Goal: Information Seeking & Learning: Learn about a topic

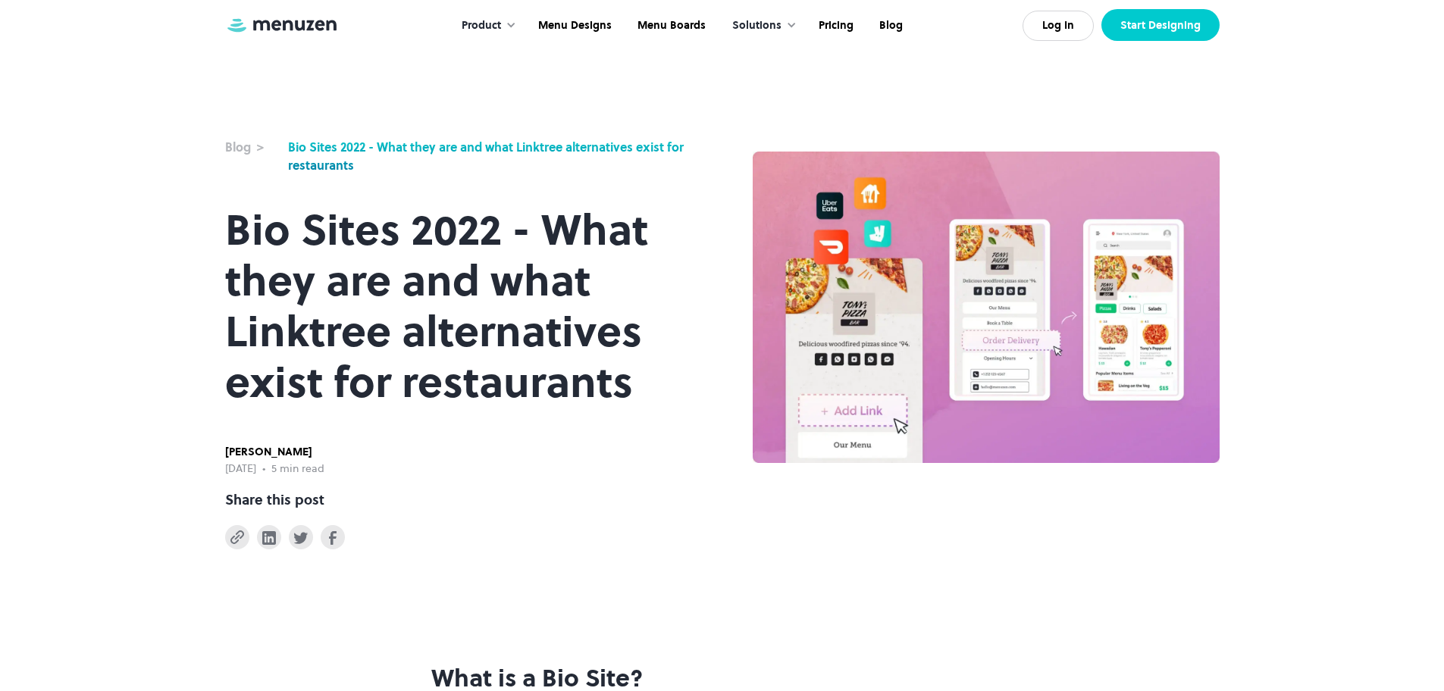
click at [1166, 38] on link "Start Designing" at bounding box center [1160, 25] width 118 height 32
click at [490, 20] on div "Product" at bounding box center [481, 25] width 39 height 17
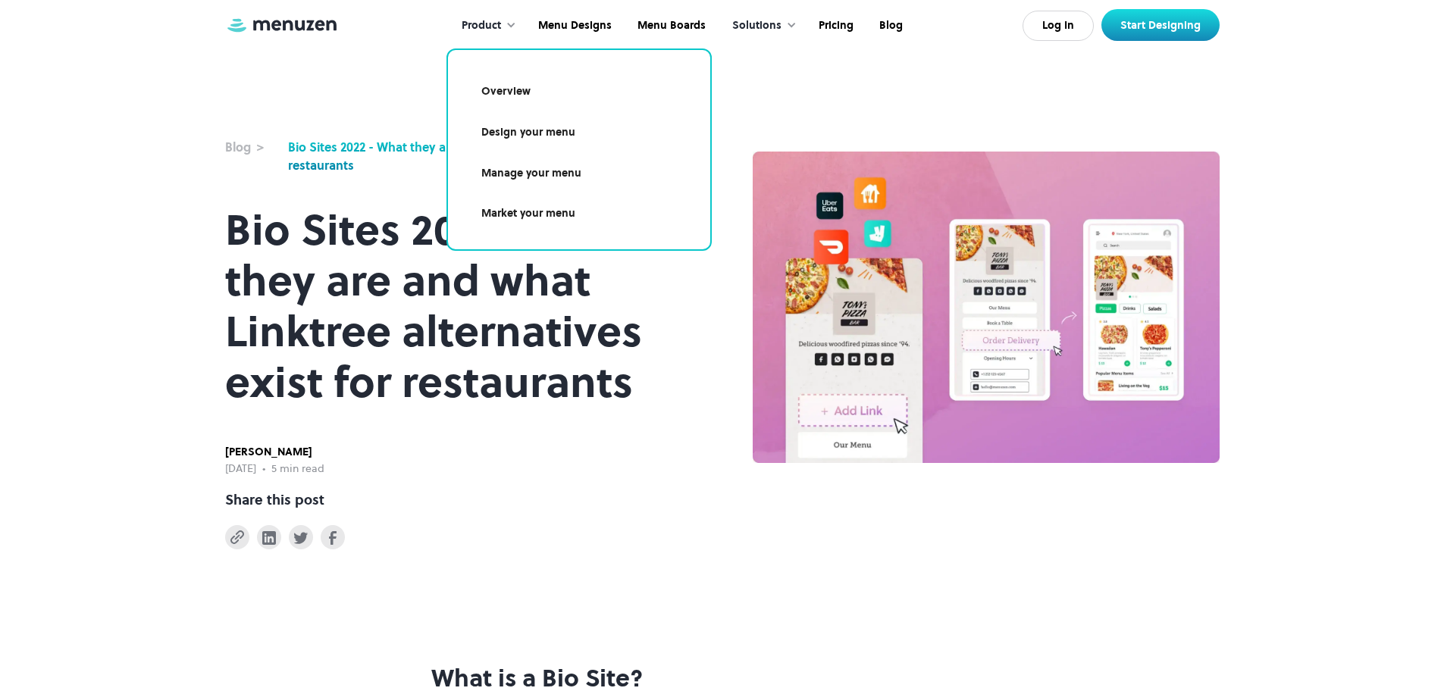
click at [795, 95] on div "**********" at bounding box center [722, 274] width 1444 height 549
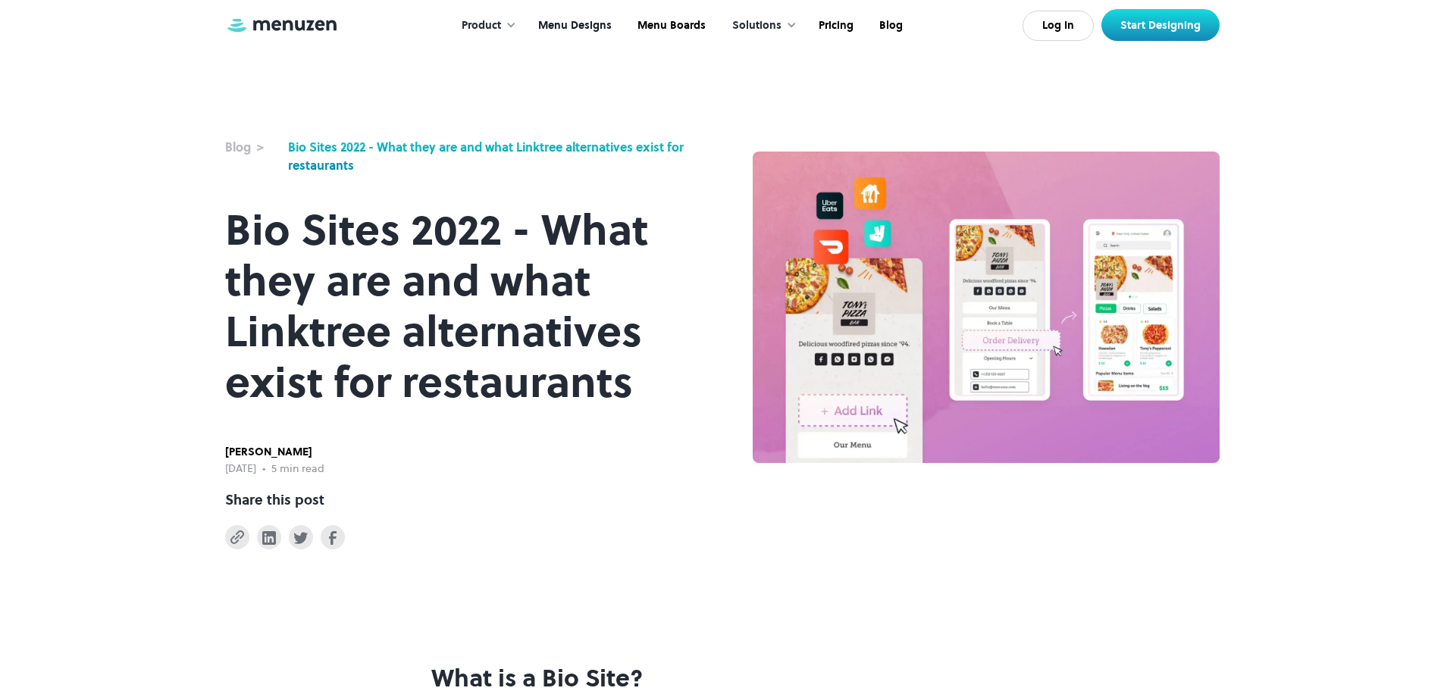
click at [577, 18] on link "Menu Designs" at bounding box center [573, 25] width 99 height 47
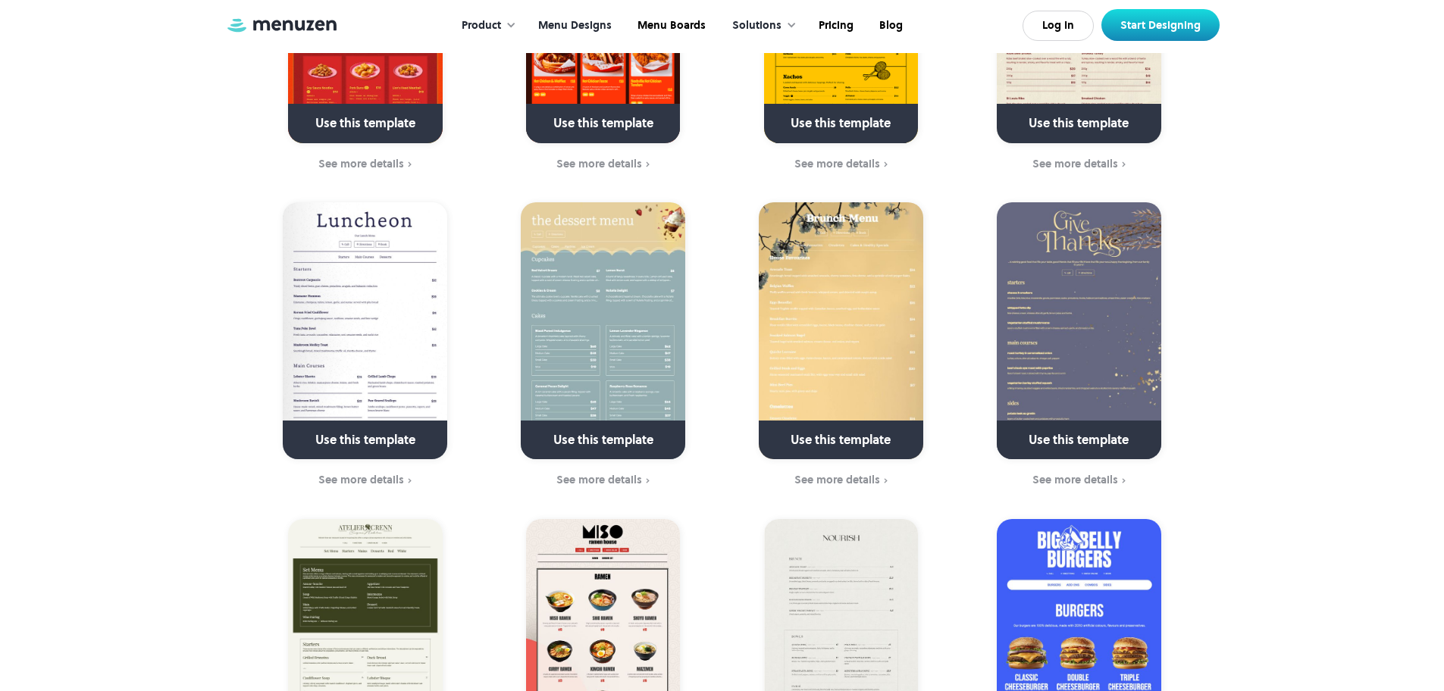
scroll to position [279, 0]
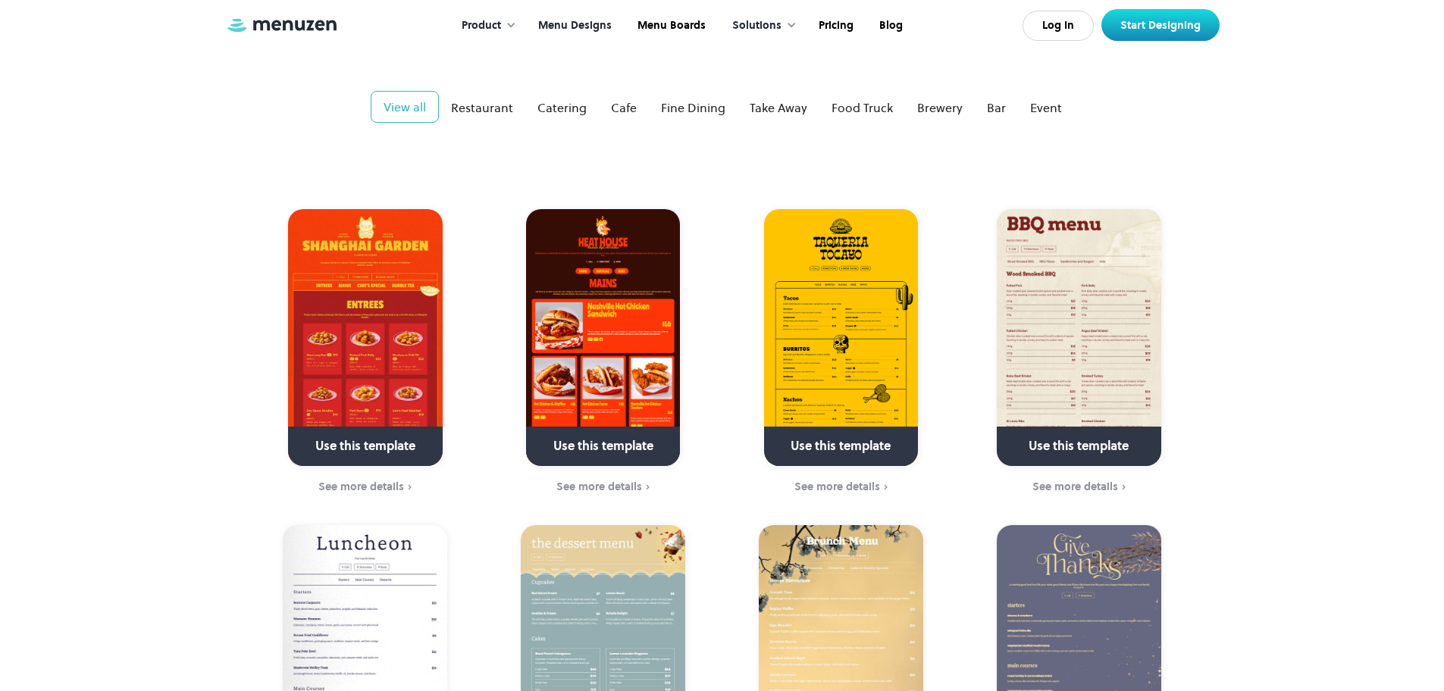
click at [881, 305] on img at bounding box center [841, 337] width 154 height 257
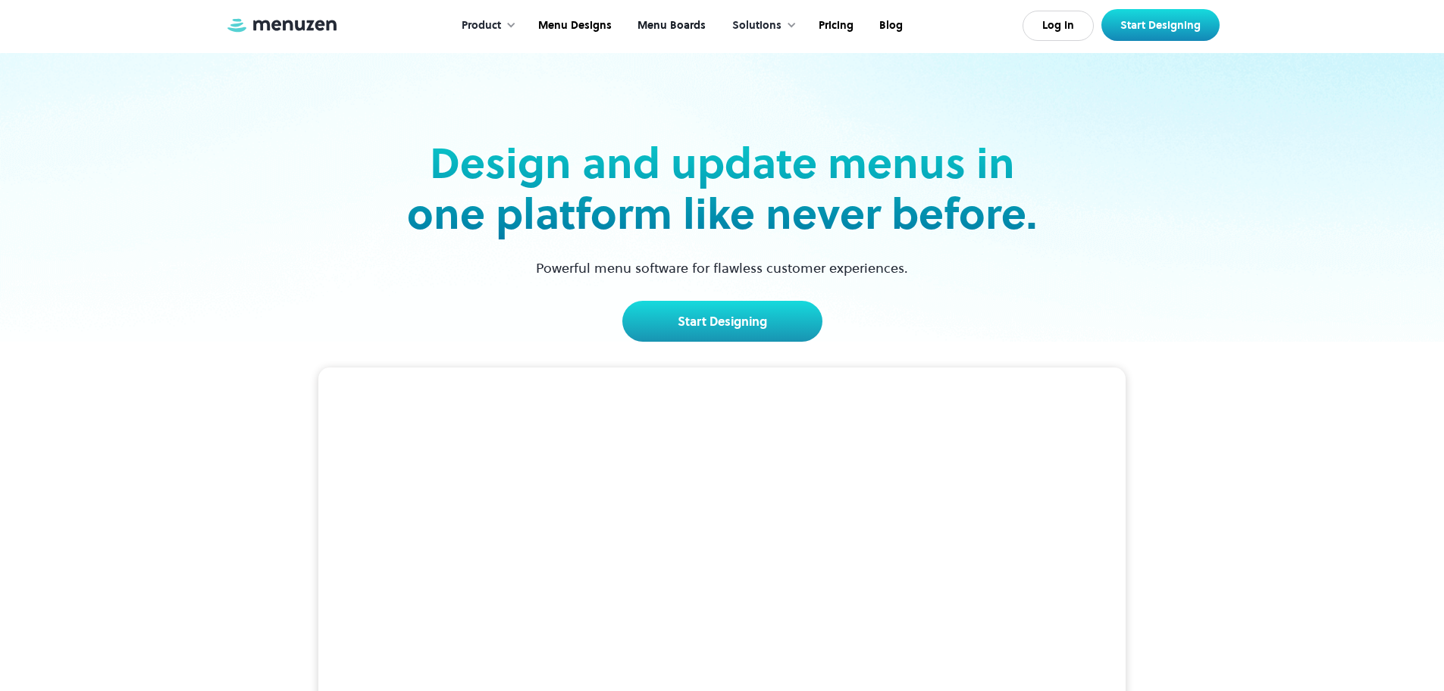
click at [687, 23] on link "Menu Boards" at bounding box center [670, 25] width 94 height 47
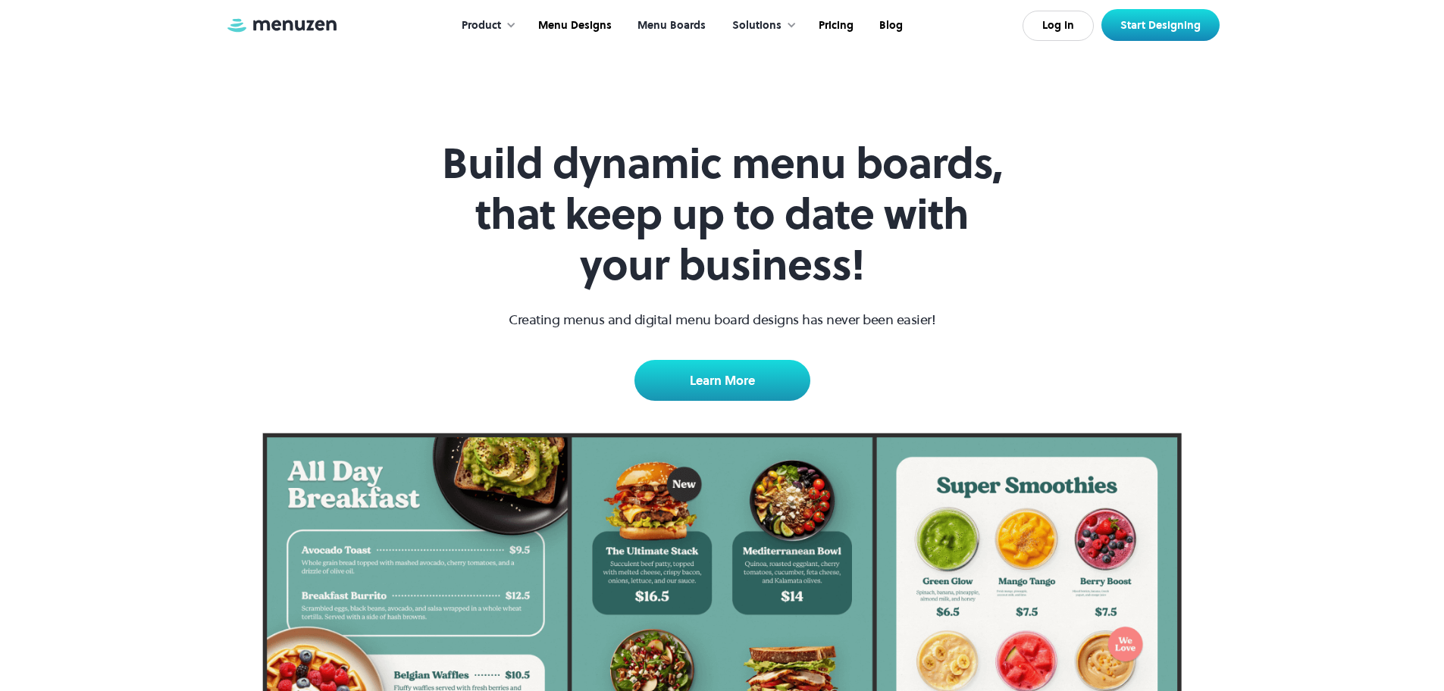
click at [783, 29] on div "Solutions" at bounding box center [760, 25] width 87 height 47
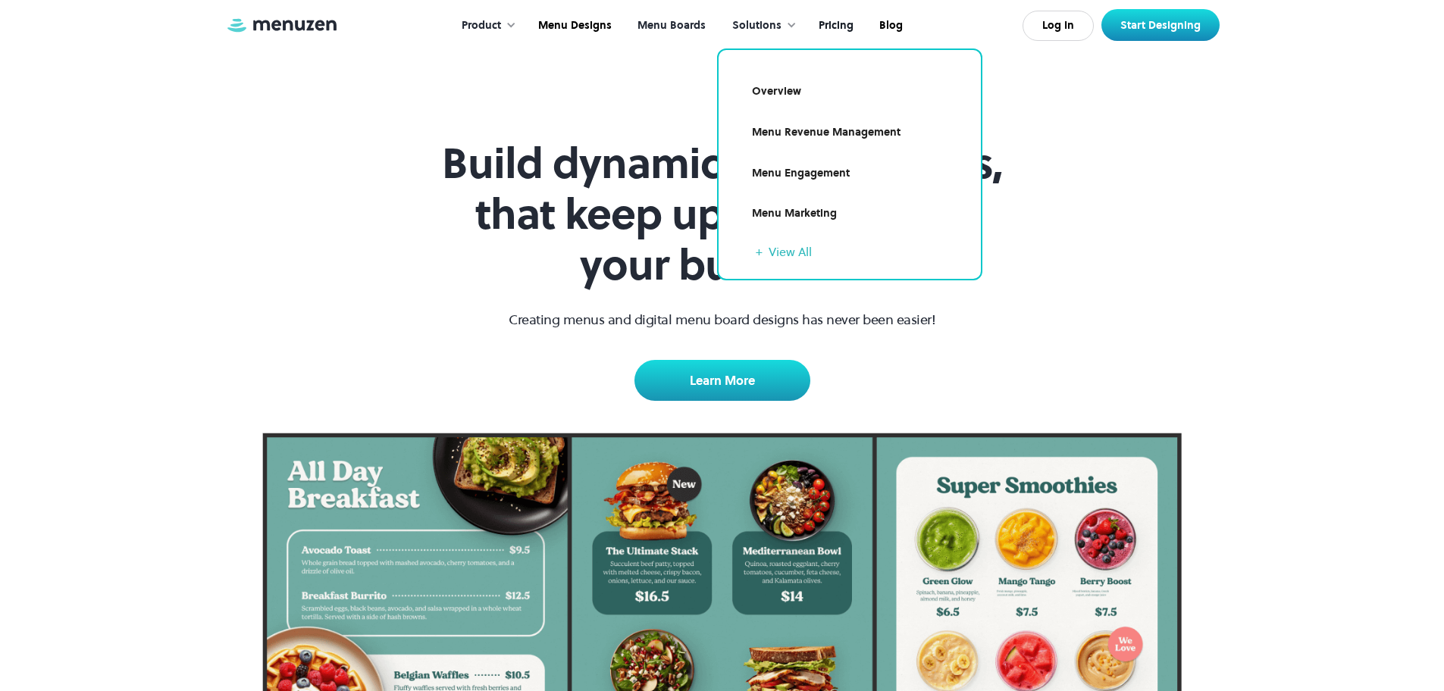
click at [824, 26] on link "Pricing" at bounding box center [834, 25] width 61 height 47
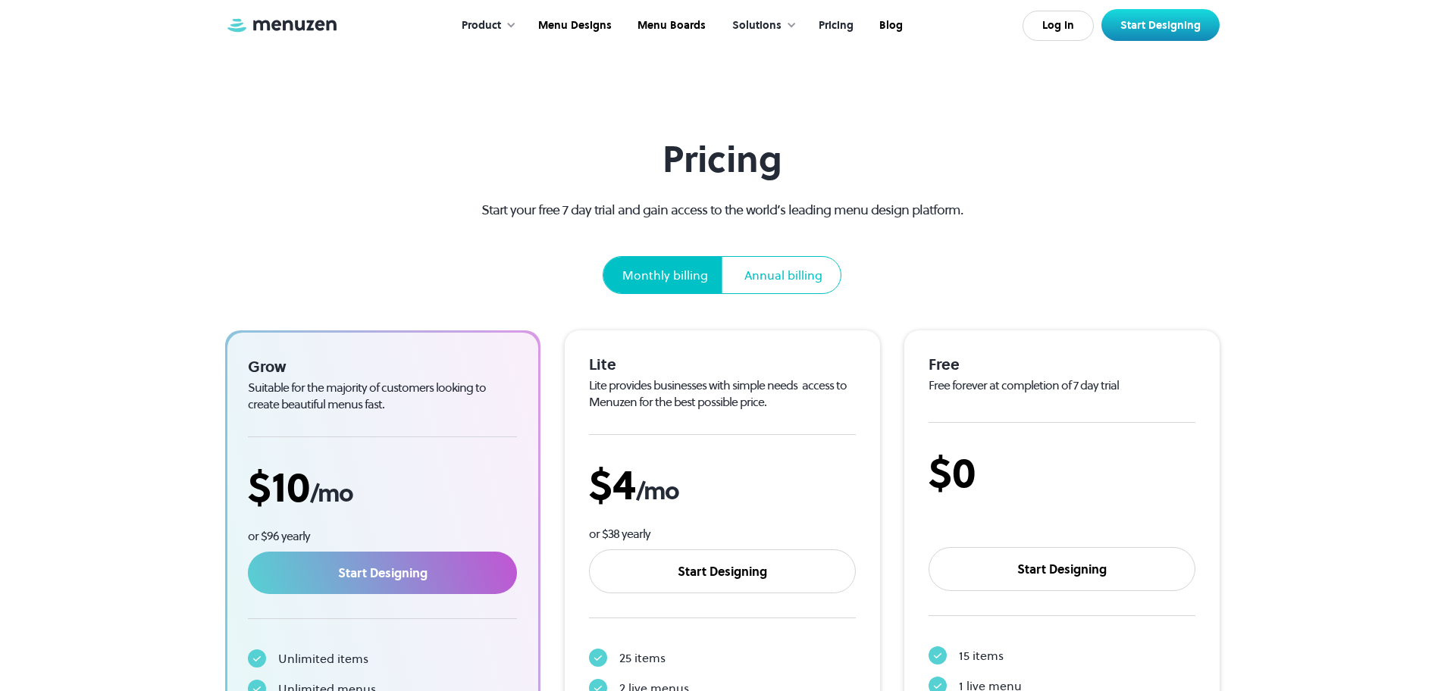
click at [515, 27] on div at bounding box center [510, 25] width 11 height 11
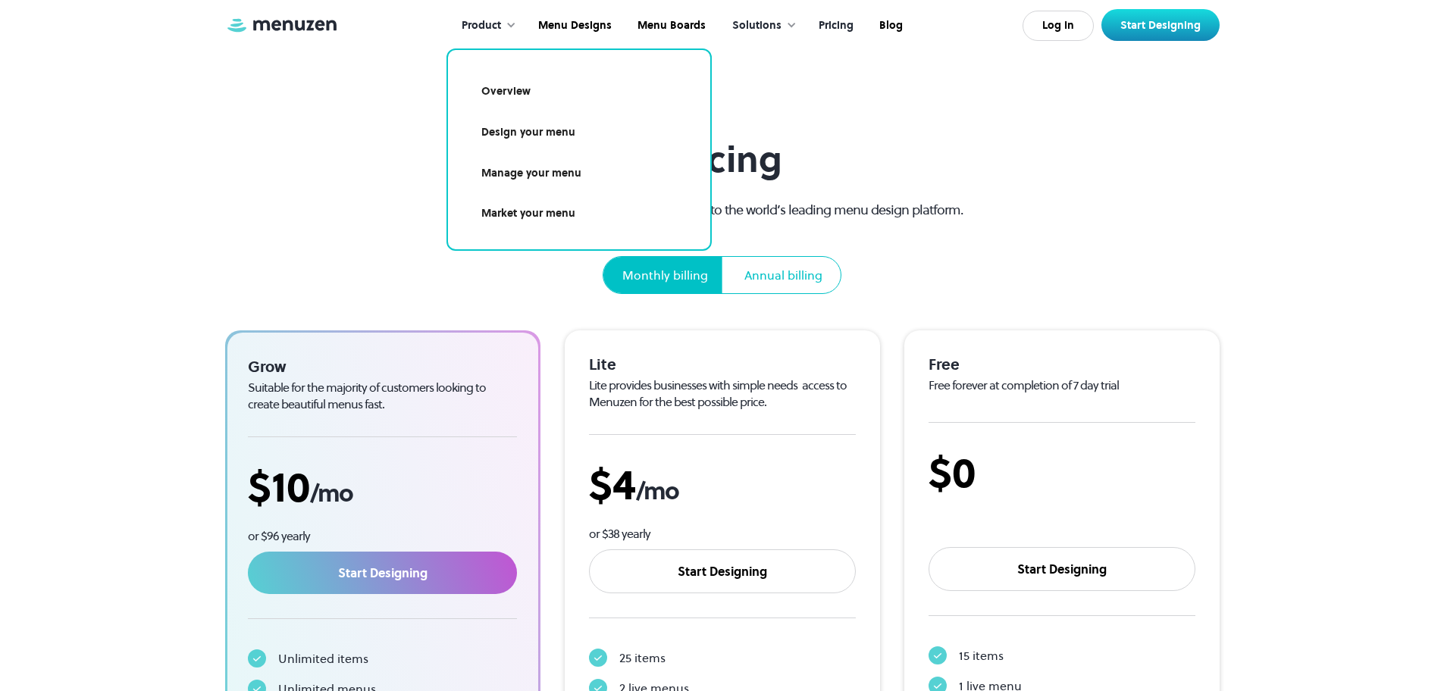
click at [514, 94] on link "Overview" at bounding box center [579, 91] width 226 height 35
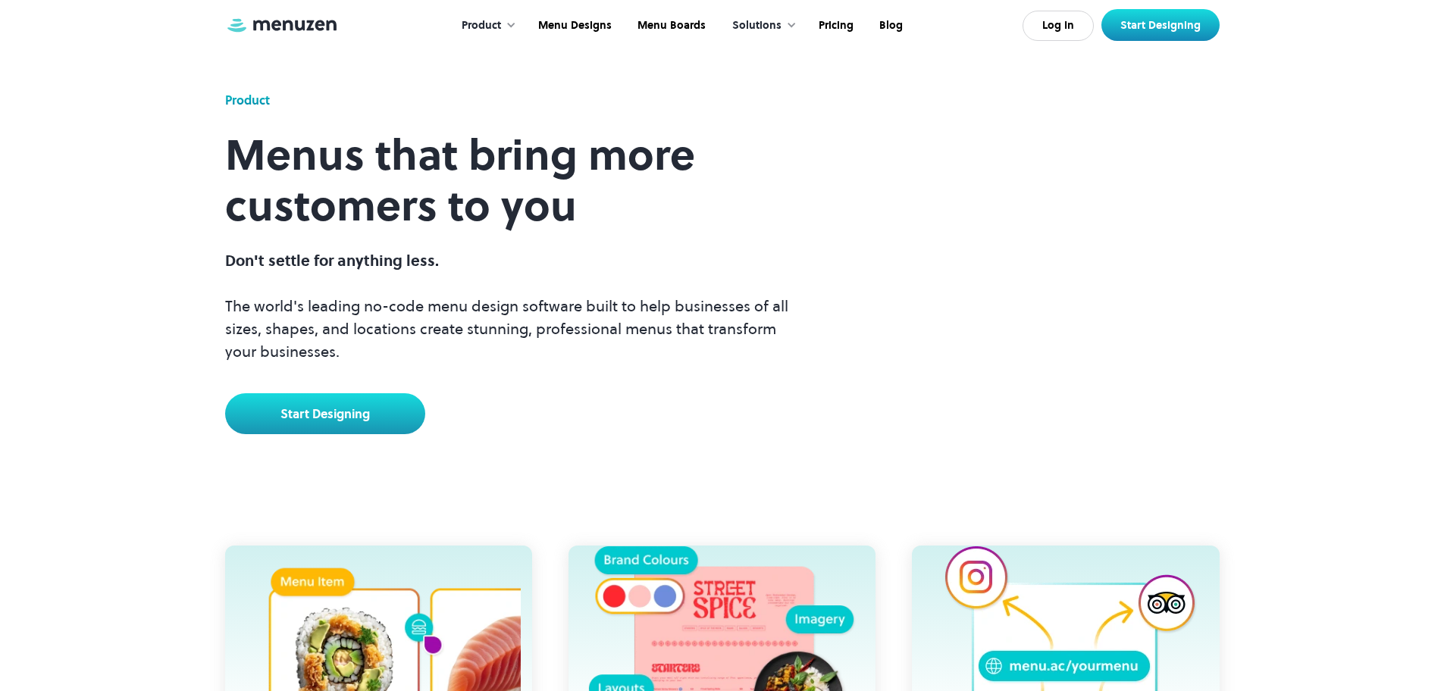
click at [505, 27] on div "Product" at bounding box center [484, 25] width 77 height 47
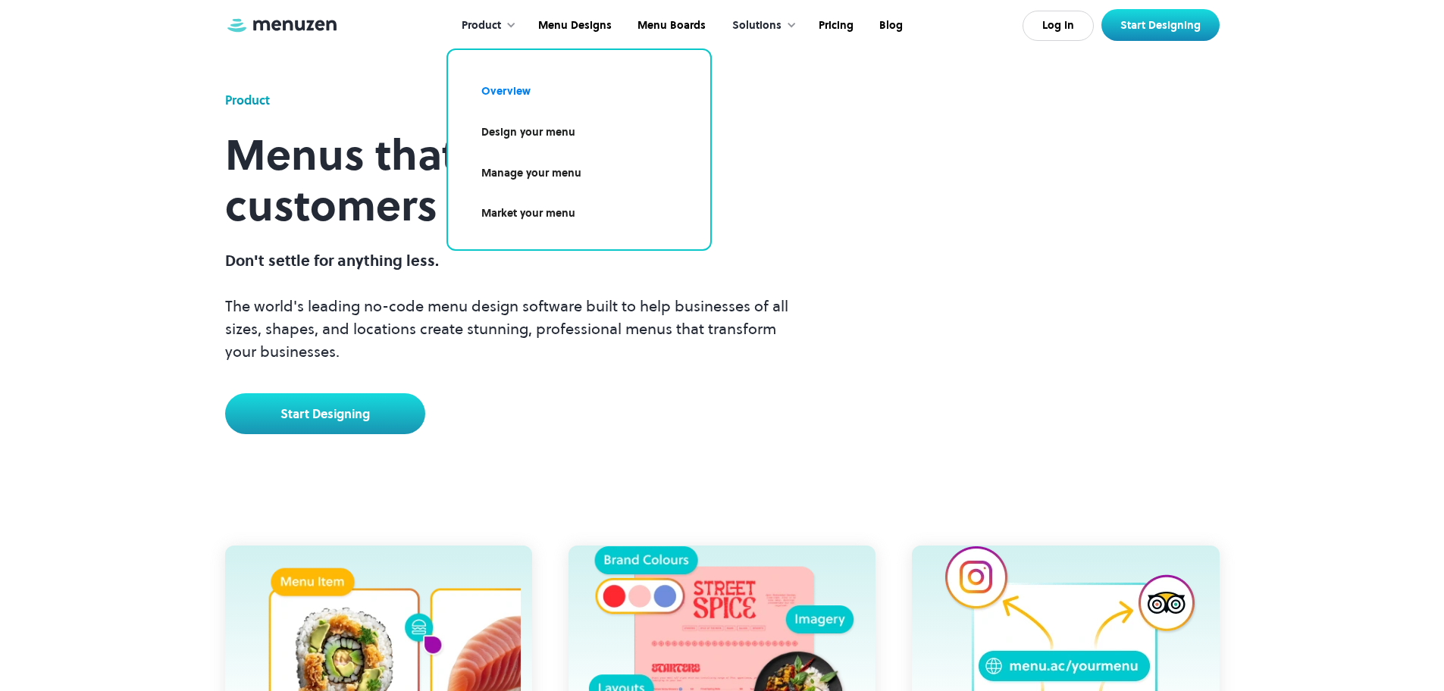
click at [547, 138] on link "Design your menu" at bounding box center [579, 132] width 226 height 35
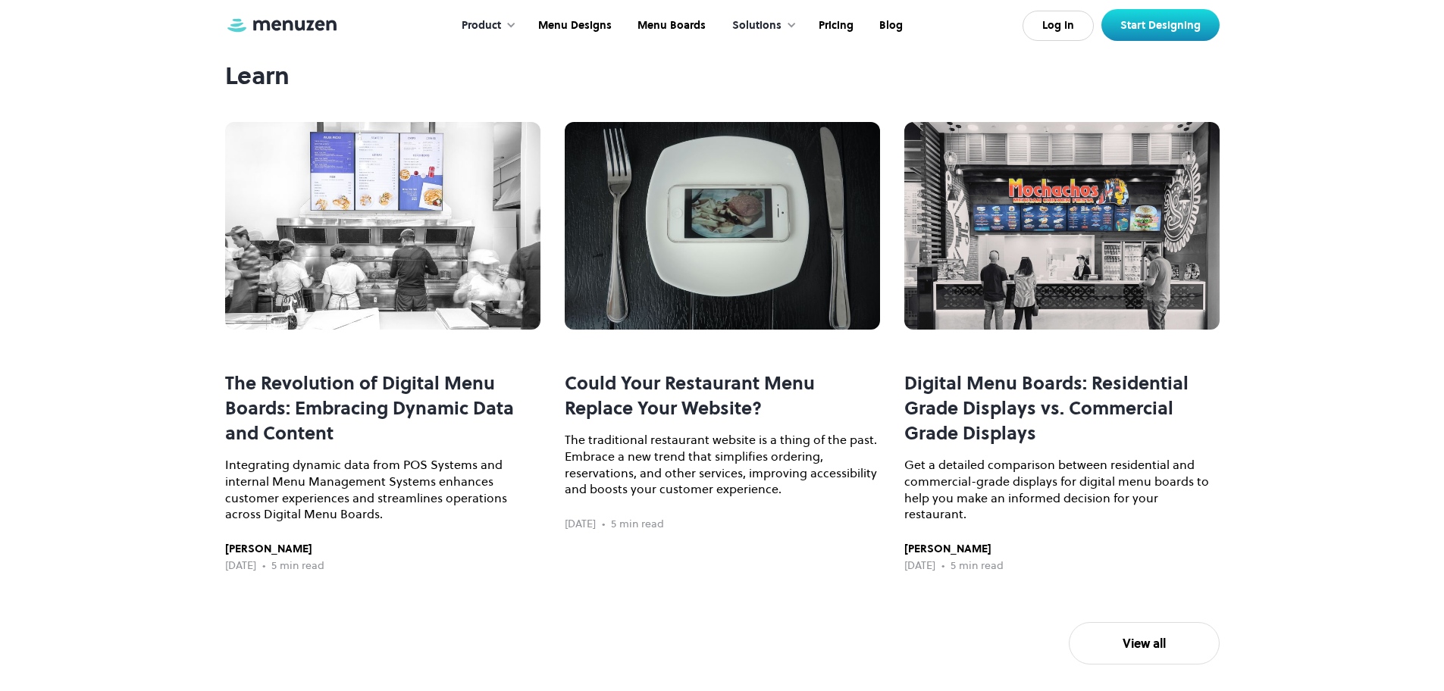
scroll to position [3078, 0]
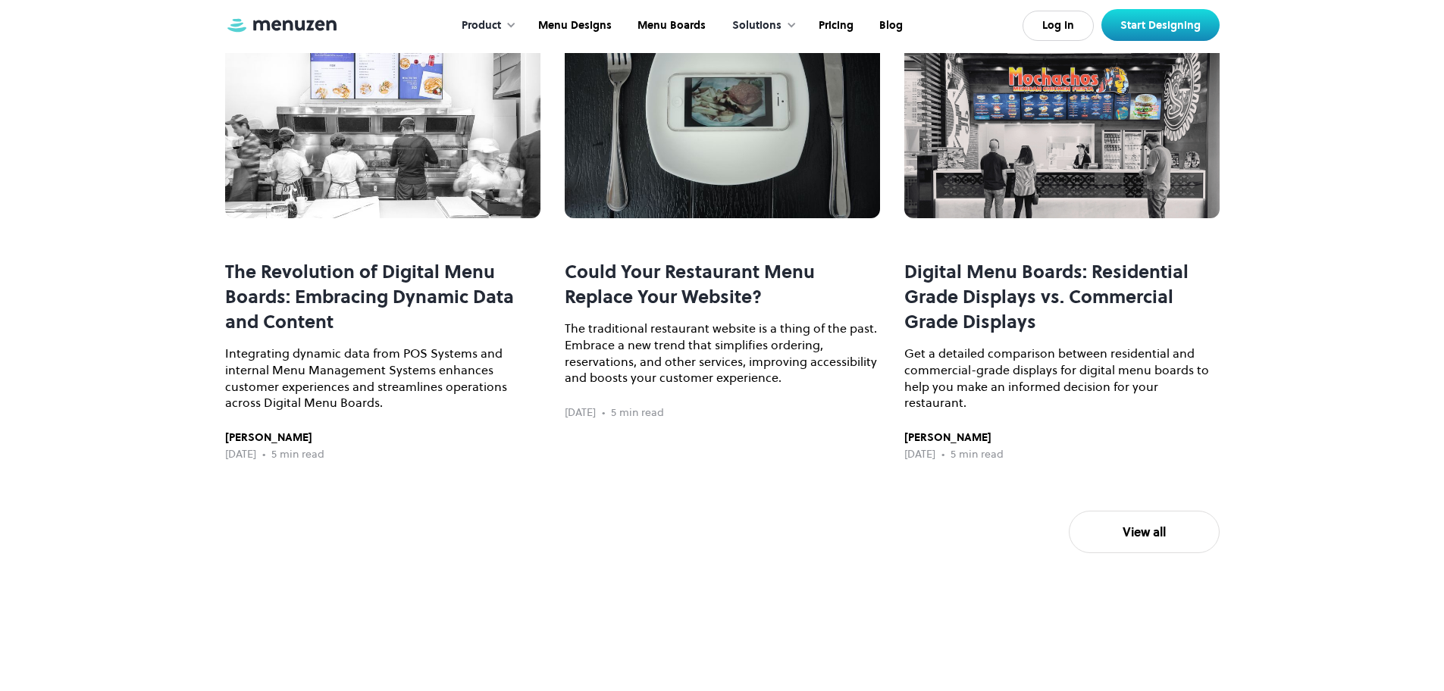
click at [1020, 334] on h3 "Digital Menu Boards: Residential Grade Displays vs. Commercial Grade Displays" at bounding box center [1061, 296] width 315 height 75
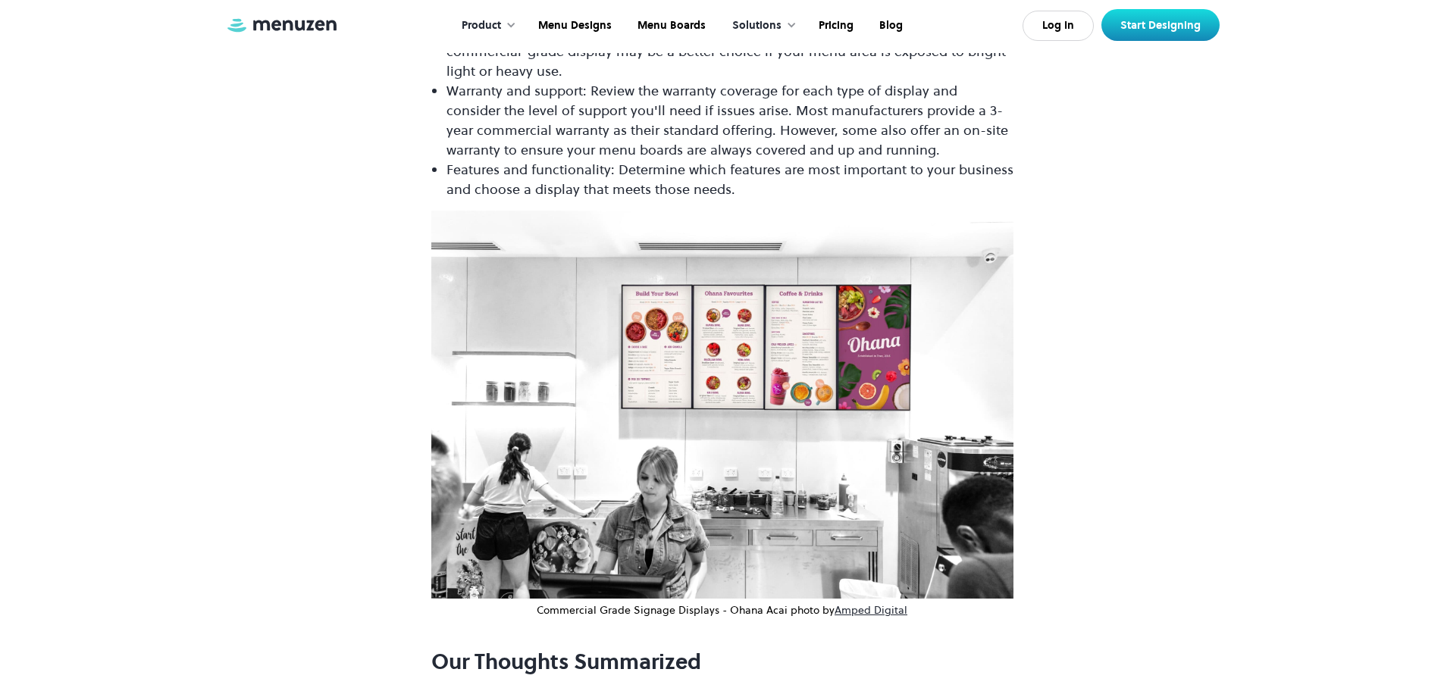
scroll to position [3442, 0]
